Goal: Information Seeking & Learning: Learn about a topic

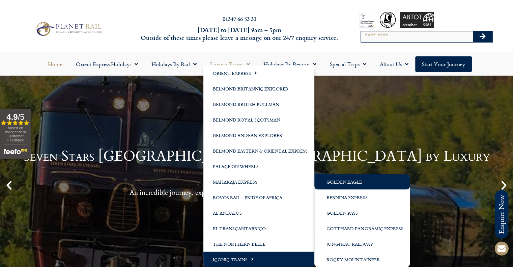
click at [342, 181] on link "Golden Eagle" at bounding box center [361, 182] width 95 height 16
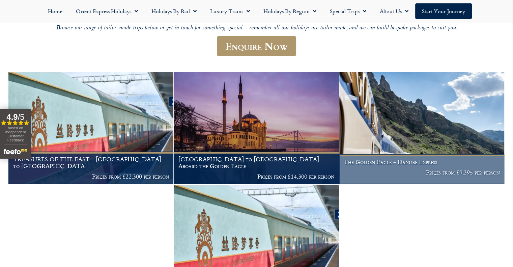
scroll to position [101, 0]
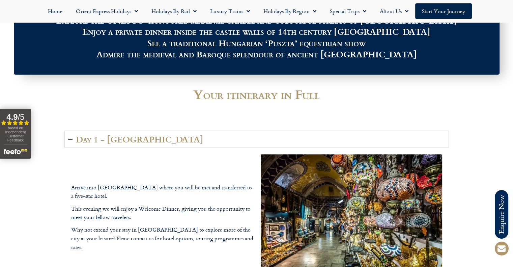
scroll to position [742, 0]
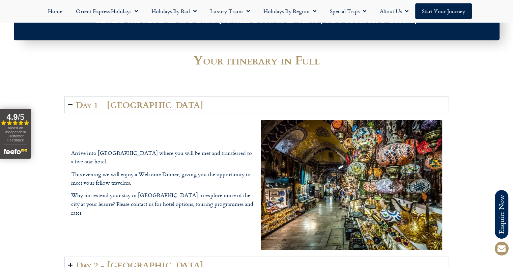
click at [105, 100] on h2 "Day 1 - Istanbul" at bounding box center [139, 104] width 127 height 9
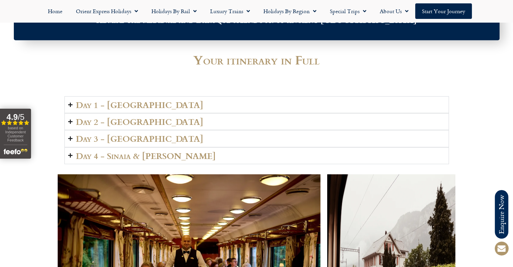
click at [111, 117] on h2 "Day 2 - Istanbul" at bounding box center [139, 121] width 127 height 9
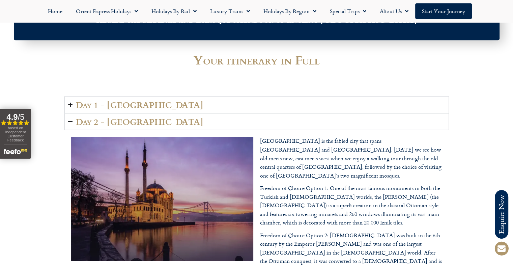
click at [111, 117] on h2 "Day 2 - Istanbul" at bounding box center [139, 121] width 127 height 9
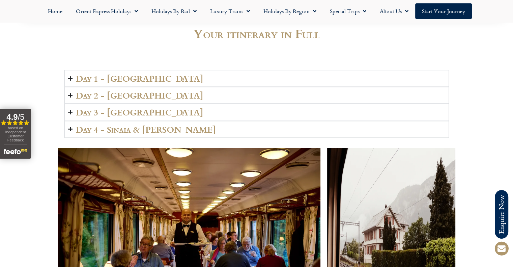
scroll to position [776, 0]
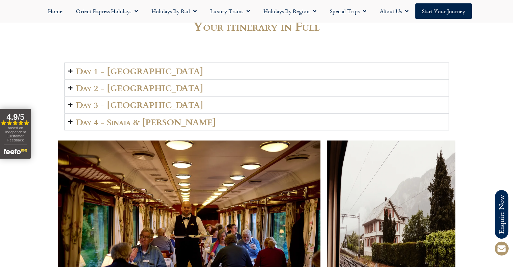
click at [122, 100] on h2 "Day 3 - Veliko Tarnovo" at bounding box center [139, 104] width 127 height 9
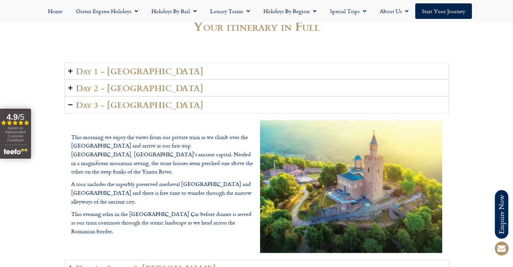
click at [122, 100] on h2 "Day 3 - Veliko Tarnovo" at bounding box center [139, 104] width 127 height 9
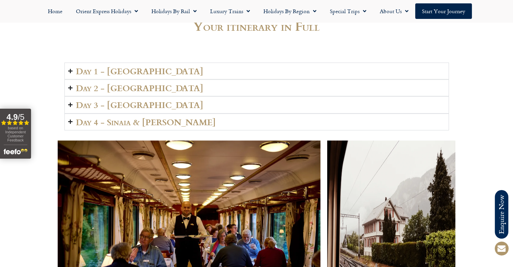
scroll to position [809, 0]
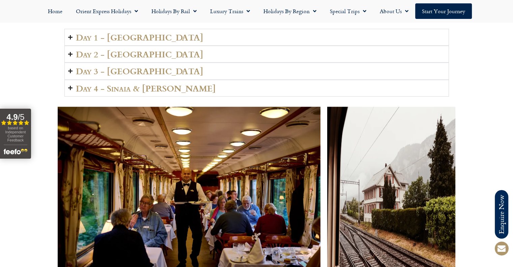
click at [128, 83] on h2 "Day 4 - Sinaia & Brasov" at bounding box center [146, 87] width 140 height 9
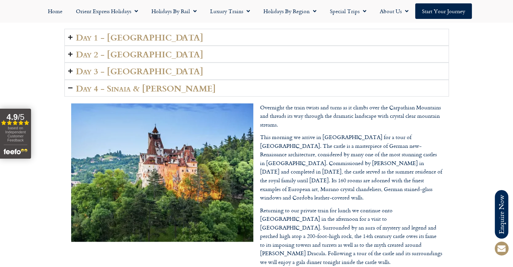
click at [175, 80] on summary "Day 4 - Sinaia & Brasov" at bounding box center [256, 88] width 384 height 17
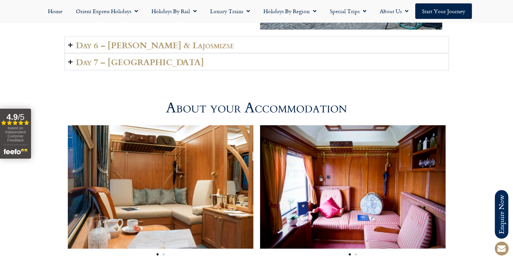
scroll to position [1416, 0]
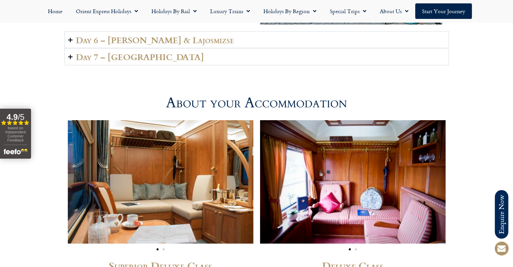
click at [181, 35] on h2 "Day 6 – Kecskemet & Lajosmizse" at bounding box center [155, 39] width 158 height 9
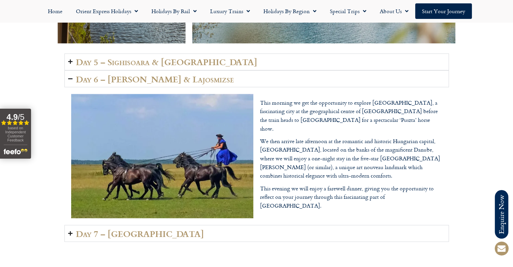
scroll to position [1214, 0]
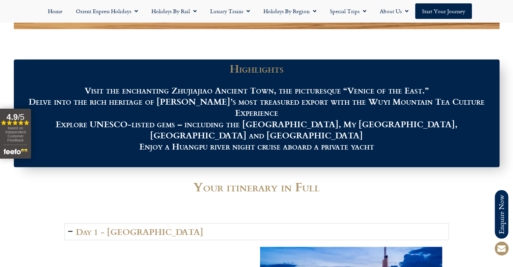
scroll to position [776, 0]
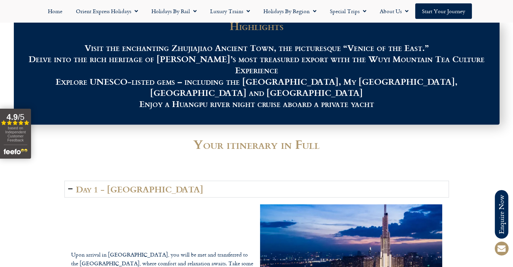
click at [187, 180] on summary "Day 1 - HO CHI MINH CITY" at bounding box center [256, 188] width 384 height 17
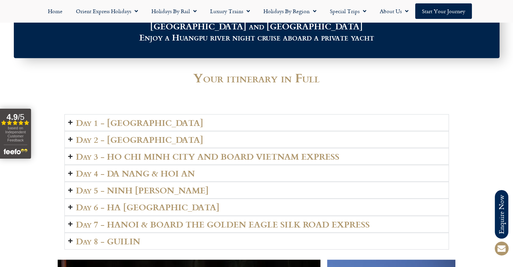
scroll to position [843, 0]
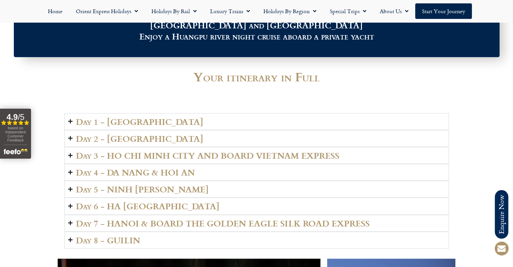
click at [196, 130] on summary "Day 2 - HO CHI MINH CITY" at bounding box center [256, 138] width 384 height 17
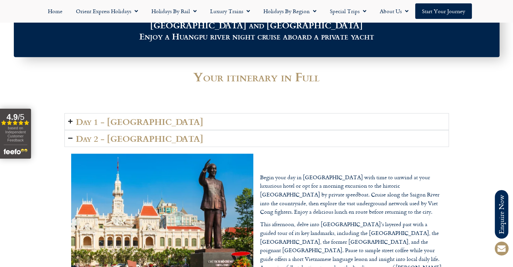
click at [196, 130] on summary "Day 2 - HO CHI MINH CITY" at bounding box center [256, 138] width 384 height 17
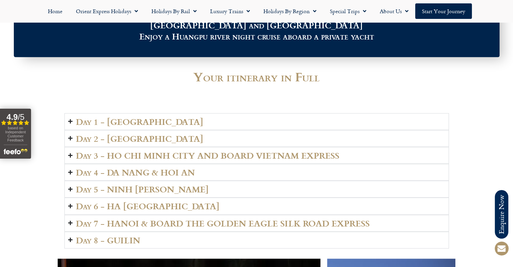
click at [191, 150] on h2 "Day 3 - HO CHI MINH CITY AND BOARD VIETNAM EXPRESS" at bounding box center [207, 154] width 263 height 9
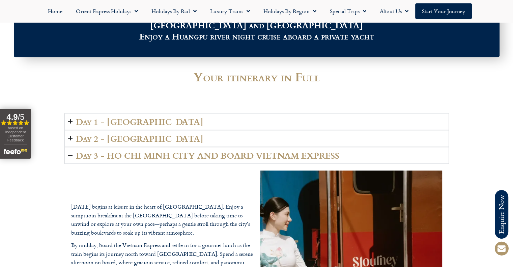
click at [193, 150] on h2 "Day 3 - HO CHI MINH CITY AND BOARD VIETNAM EXPRESS" at bounding box center [207, 154] width 263 height 9
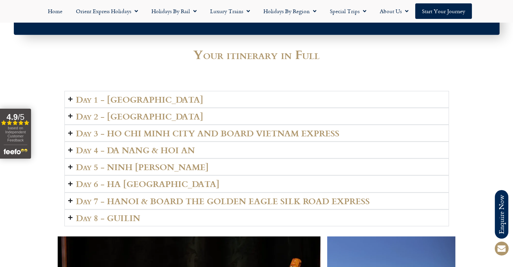
scroll to position [877, 0]
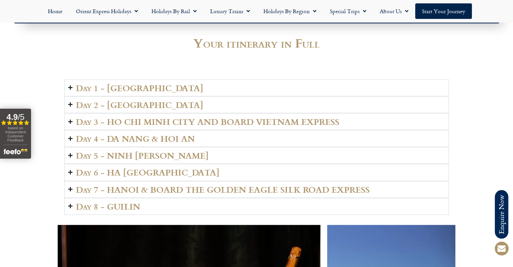
click at [193, 134] on h2 "Day 4 - DA NANG & HOI AN" at bounding box center [135, 138] width 119 height 9
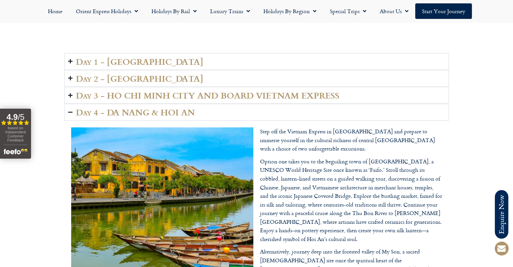
scroll to position [910, 0]
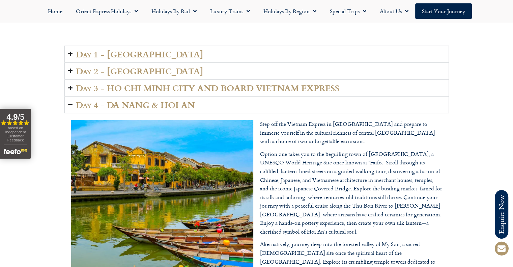
click at [201, 96] on summary "Day 4 - DA NANG & HOI AN" at bounding box center [256, 104] width 384 height 17
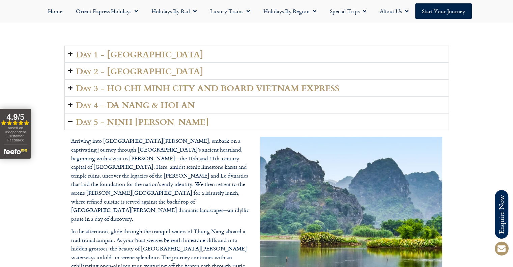
click at [194, 113] on summary "Day 5 - NINH BINH" at bounding box center [256, 121] width 384 height 17
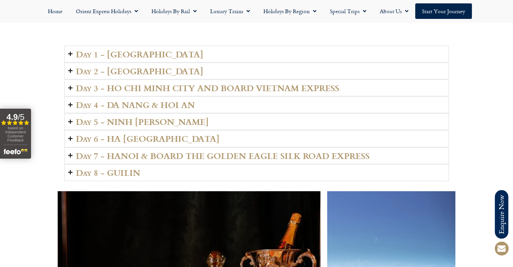
click at [185, 130] on summary "Day 6 - HA LONG BAY" at bounding box center [256, 138] width 384 height 17
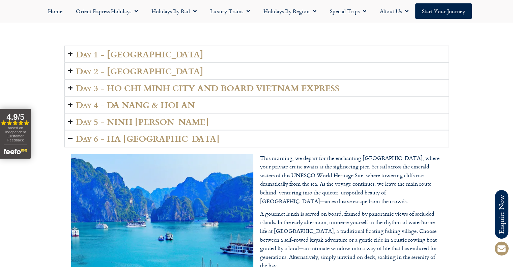
click at [187, 130] on summary "Day 6 - HA LONG BAY" at bounding box center [256, 138] width 384 height 17
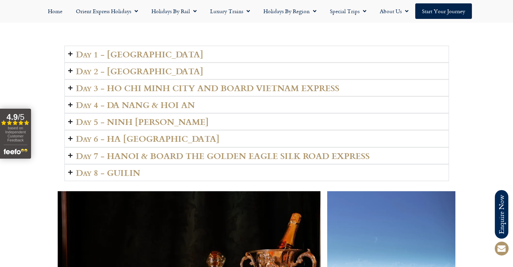
click at [186, 151] on h2 "Day 7 - HANOI & BOARD THE GOLDEN EAGLE SILK ROAD EXPRESS" at bounding box center [223, 155] width 294 height 9
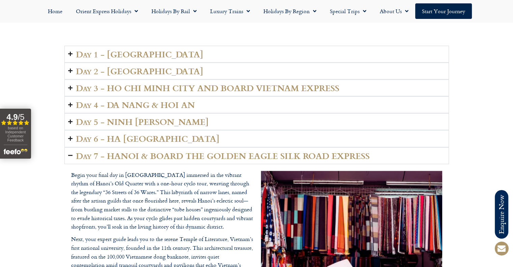
click at [186, 151] on h2 "Day 7 - HANOI & BOARD THE GOLDEN EAGLE SILK ROAD EXPRESS" at bounding box center [223, 155] width 294 height 9
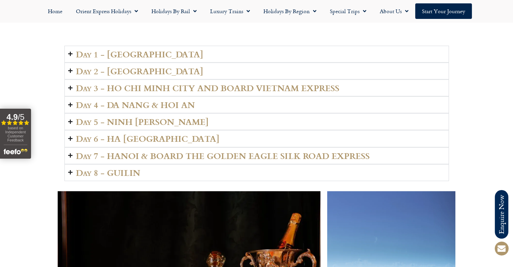
click at [174, 164] on summary "Day 8 - GUILIN" at bounding box center [256, 172] width 384 height 17
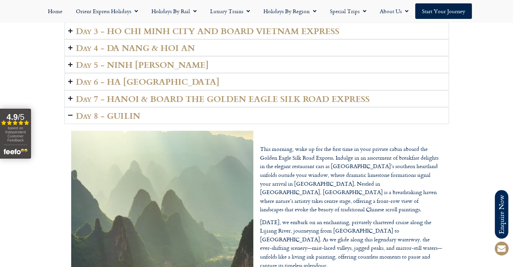
scroll to position [978, 0]
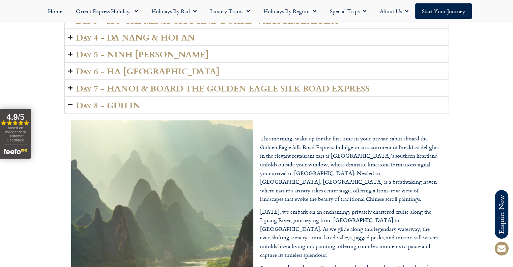
click at [194, 96] on summary "Day 8 - GUILIN" at bounding box center [256, 104] width 384 height 17
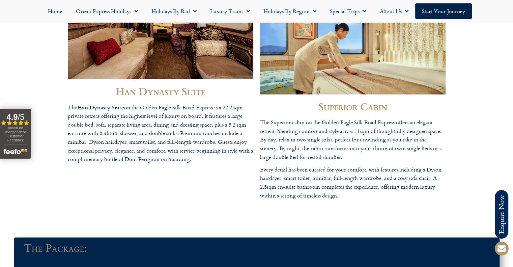
scroll to position [1922, 0]
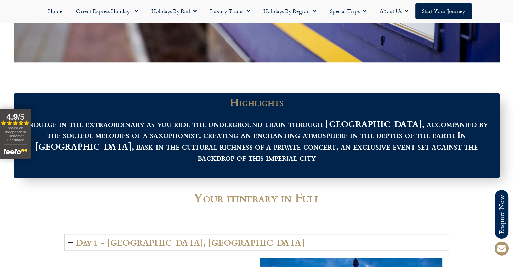
scroll to position [742, 0]
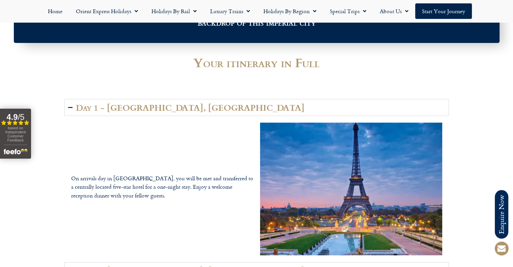
click at [151, 103] on h2 "Day 1 - [GEOGRAPHIC_DATA], [GEOGRAPHIC_DATA]" at bounding box center [190, 107] width 229 height 9
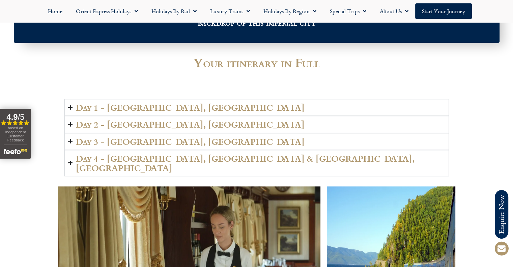
click at [156, 99] on summary "Day 1 - [GEOGRAPHIC_DATA], [GEOGRAPHIC_DATA]" at bounding box center [256, 107] width 384 height 17
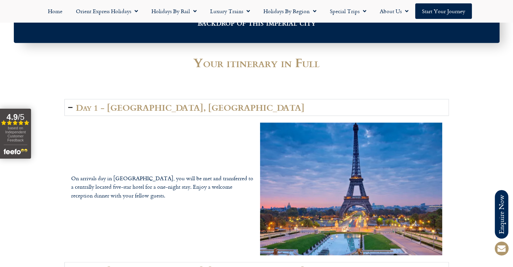
click at [137, 99] on div "Day 1 - [GEOGRAPHIC_DATA], [GEOGRAPHIC_DATA] On arrivals day in [GEOGRAPHIC_DAT…" at bounding box center [256, 210] width 384 height 223
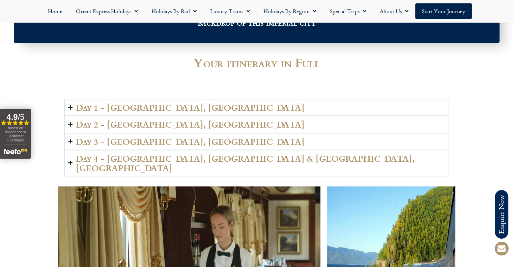
click at [138, 119] on h2 "Day 2 - [GEOGRAPHIC_DATA], [GEOGRAPHIC_DATA]" at bounding box center [190, 123] width 229 height 9
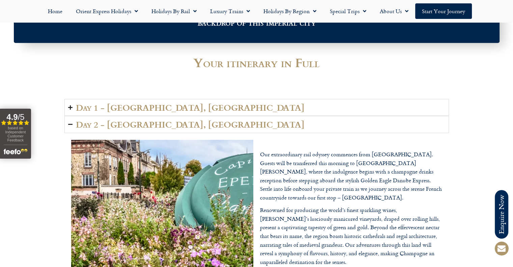
click at [140, 119] on h2 "Day 2 - [GEOGRAPHIC_DATA], [GEOGRAPHIC_DATA]" at bounding box center [190, 123] width 229 height 9
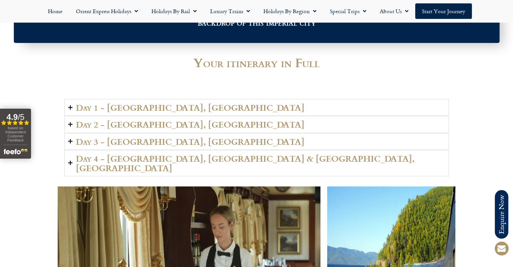
click at [146, 137] on h2 "Day 3 - [GEOGRAPHIC_DATA], [GEOGRAPHIC_DATA]" at bounding box center [190, 141] width 229 height 9
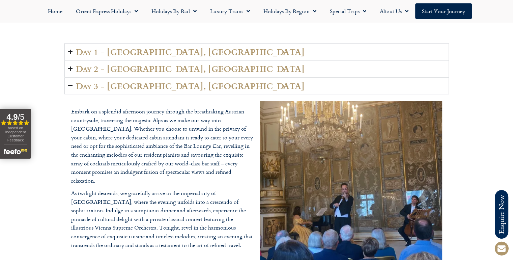
scroll to position [809, 0]
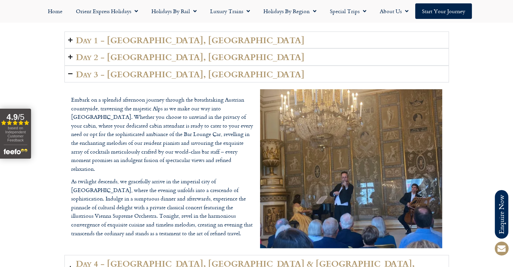
click at [143, 69] on h2 "Day 3 - [GEOGRAPHIC_DATA], [GEOGRAPHIC_DATA]" at bounding box center [190, 73] width 229 height 9
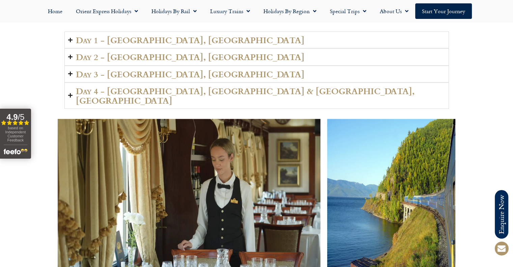
click at [143, 86] on h2 "Day 4 - [GEOGRAPHIC_DATA], [GEOGRAPHIC_DATA] & [GEOGRAPHIC_DATA], [GEOGRAPHIC_D…" at bounding box center [260, 95] width 369 height 19
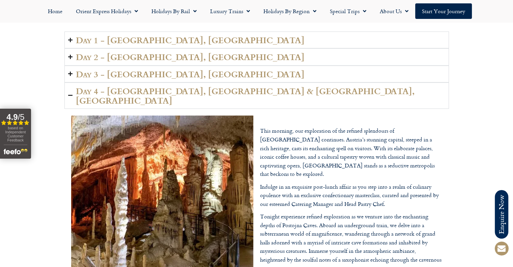
click at [143, 86] on h2 "Day 4 - [GEOGRAPHIC_DATA], [GEOGRAPHIC_DATA] & [GEOGRAPHIC_DATA], [GEOGRAPHIC_D…" at bounding box center [260, 95] width 369 height 19
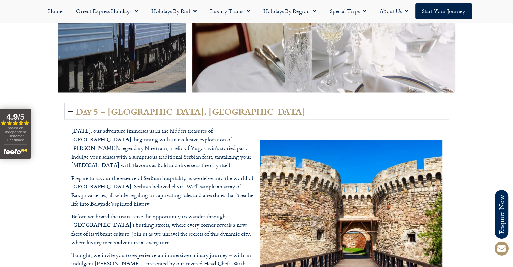
scroll to position [1180, 0]
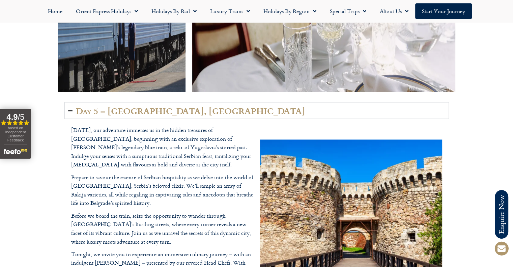
click at [146, 106] on h2 "Day 5 – [GEOGRAPHIC_DATA], [GEOGRAPHIC_DATA]" at bounding box center [190, 110] width 229 height 9
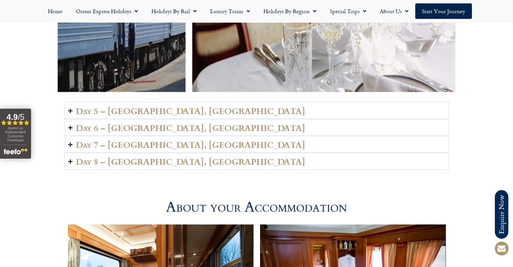
click at [148, 122] on h2 "Day 6 – [GEOGRAPHIC_DATA], [GEOGRAPHIC_DATA]" at bounding box center [190, 126] width 229 height 9
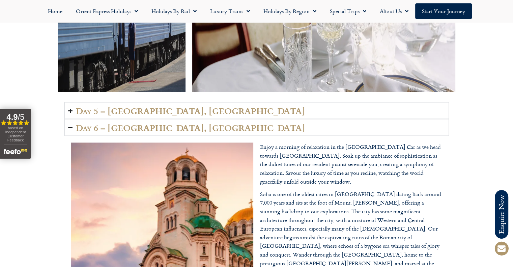
click at [148, 122] on h2 "Day 6 – [GEOGRAPHIC_DATA], [GEOGRAPHIC_DATA]" at bounding box center [190, 126] width 229 height 9
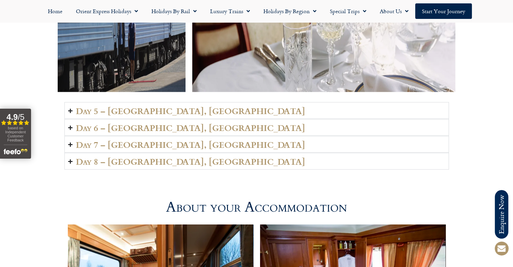
click at [152, 139] on h2 "Day 7 – [GEOGRAPHIC_DATA], [GEOGRAPHIC_DATA]" at bounding box center [190, 143] width 229 height 9
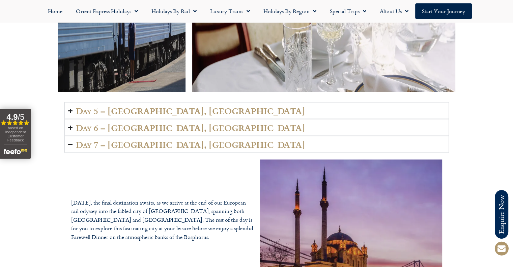
click at [152, 139] on h2 "Day 7 – [GEOGRAPHIC_DATA], [GEOGRAPHIC_DATA]" at bounding box center [190, 143] width 229 height 9
click at [158, 122] on h2 "Day 6 – [GEOGRAPHIC_DATA], [GEOGRAPHIC_DATA]" at bounding box center [190, 126] width 229 height 9
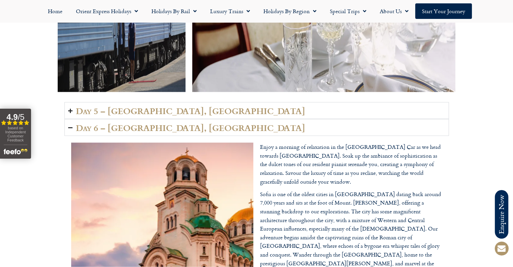
click at [197, 119] on summary "Day 6 – [GEOGRAPHIC_DATA], [GEOGRAPHIC_DATA]" at bounding box center [256, 127] width 384 height 17
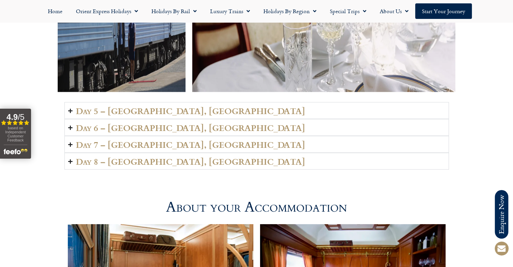
click at [197, 119] on summary "Day 6 – [GEOGRAPHIC_DATA], [GEOGRAPHIC_DATA]" at bounding box center [256, 127] width 384 height 17
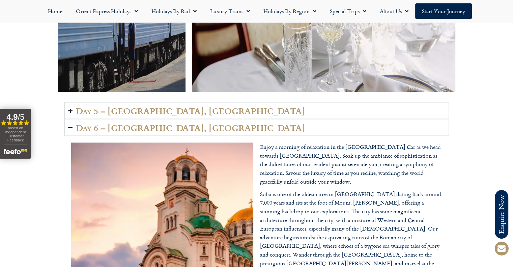
click at [197, 119] on summary "Day 6 – [GEOGRAPHIC_DATA], [GEOGRAPHIC_DATA]" at bounding box center [256, 127] width 384 height 17
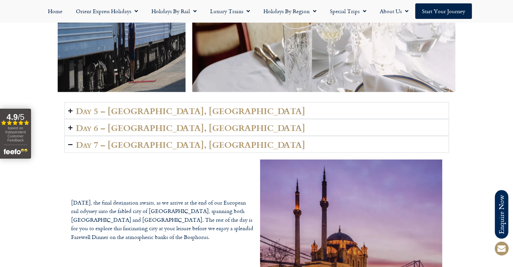
click at [196, 136] on summary "Day 7 – [GEOGRAPHIC_DATA], [GEOGRAPHIC_DATA]" at bounding box center [256, 144] width 384 height 17
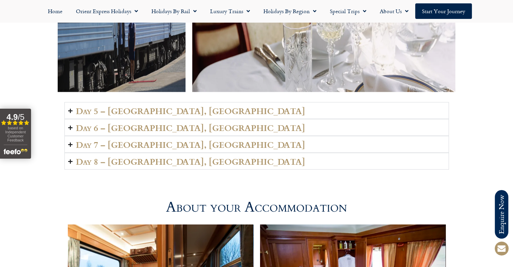
click at [195, 152] on summary "Day 8 – [GEOGRAPHIC_DATA], [GEOGRAPHIC_DATA]" at bounding box center [256, 160] width 384 height 17
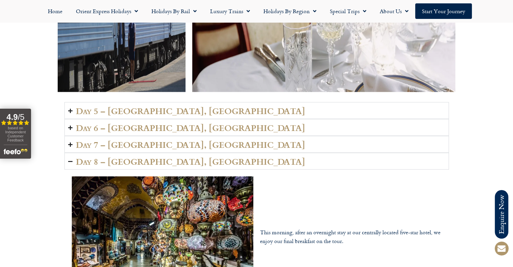
click at [195, 152] on summary "Day 8 – [GEOGRAPHIC_DATA], [GEOGRAPHIC_DATA]" at bounding box center [256, 160] width 384 height 17
click at [198, 136] on summary "Day 7 – [GEOGRAPHIC_DATA], [GEOGRAPHIC_DATA]" at bounding box center [256, 144] width 384 height 17
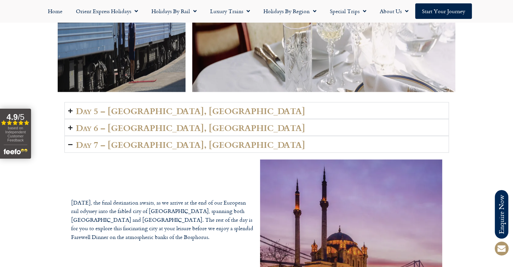
click at [198, 136] on summary "Day 7 – [GEOGRAPHIC_DATA], [GEOGRAPHIC_DATA]" at bounding box center [256, 144] width 384 height 17
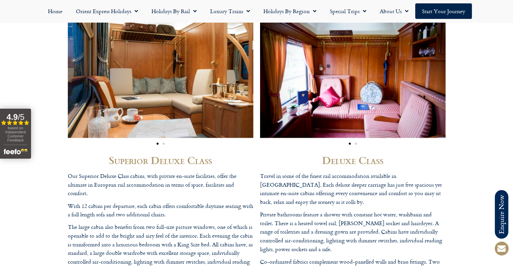
scroll to position [1349, 0]
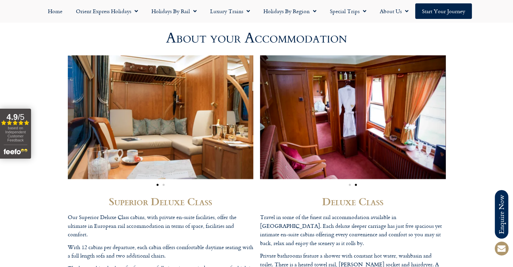
click at [337, 78] on img "2 / 2" at bounding box center [352, 117] width 185 height 124
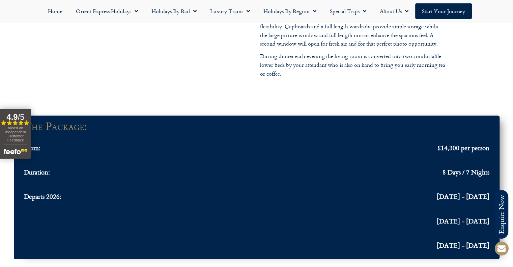
scroll to position [1652, 0]
